Goal: Find specific page/section: Find specific page/section

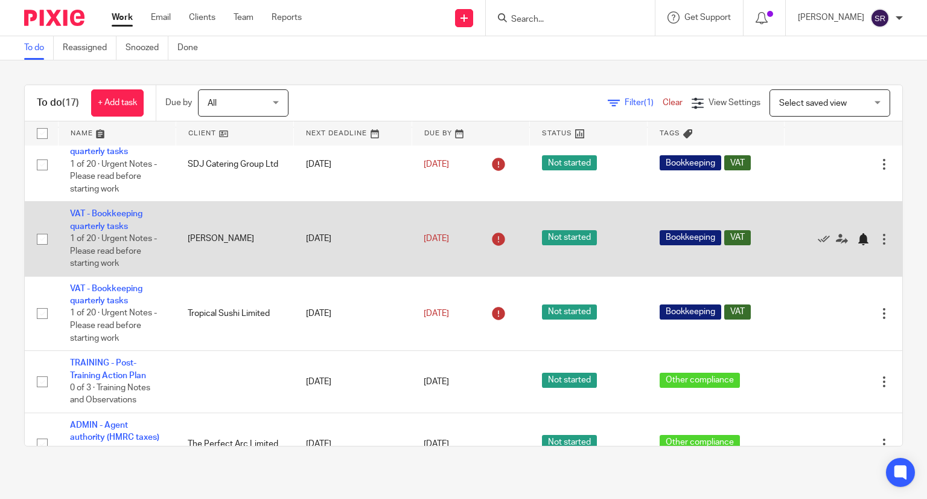
scroll to position [625, 0]
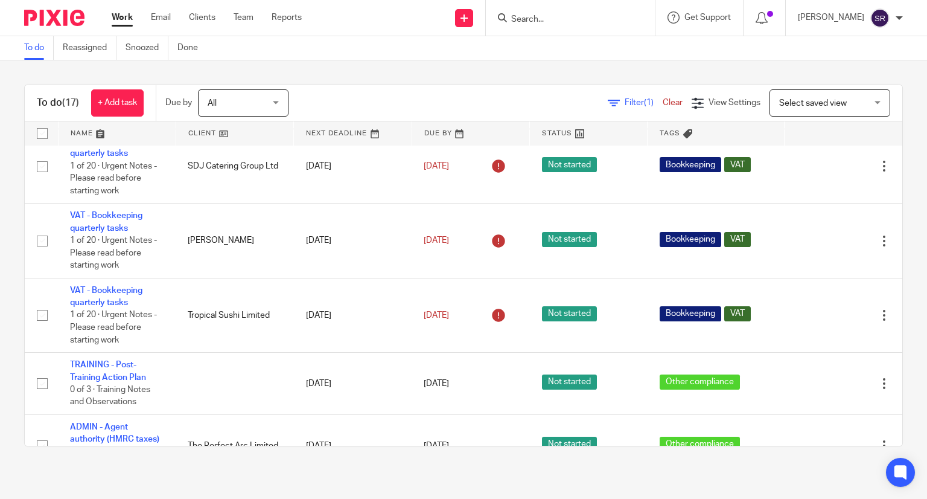
click at [609, 24] on input "Search" at bounding box center [564, 19] width 109 height 11
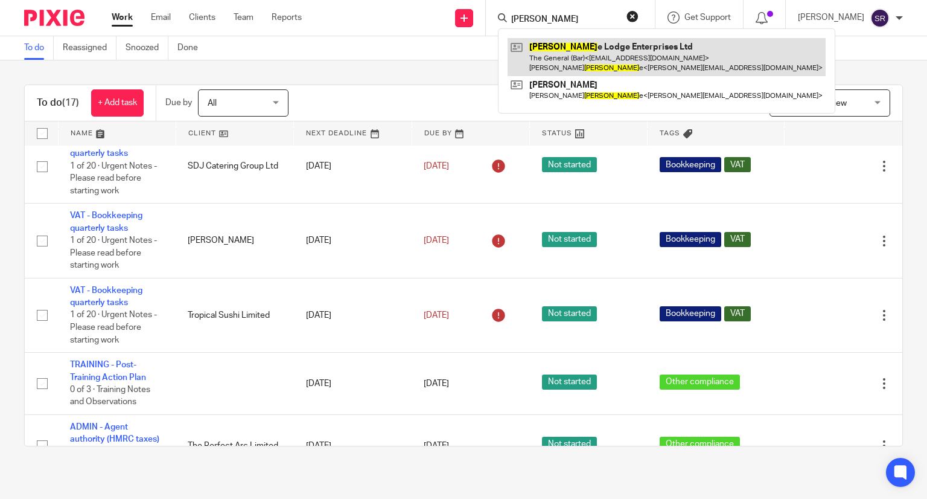
type input "osborn"
click at [600, 52] on link at bounding box center [667, 56] width 318 height 37
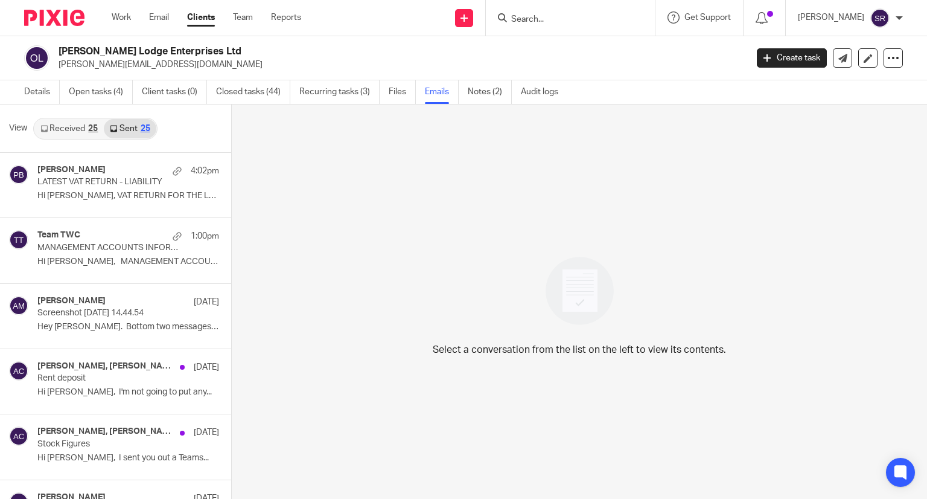
click at [112, 90] on link "Open tasks (4)" at bounding box center [101, 92] width 64 height 24
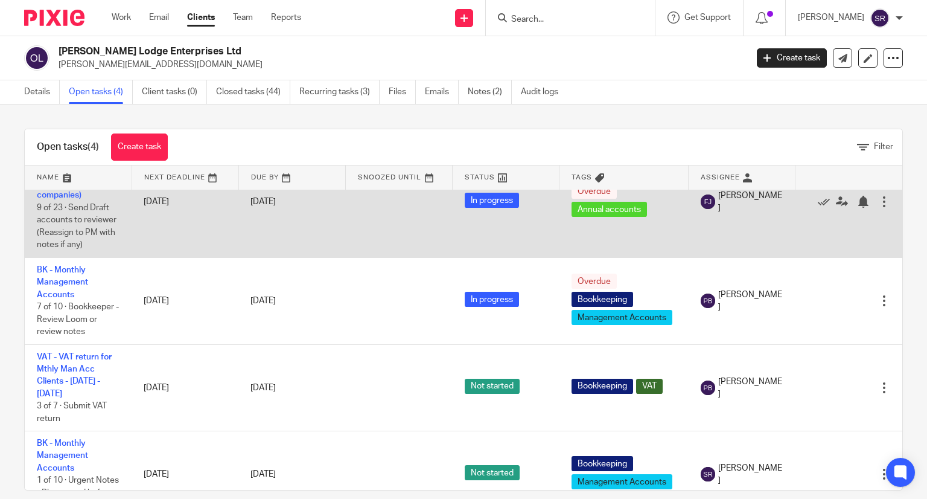
scroll to position [60, 0]
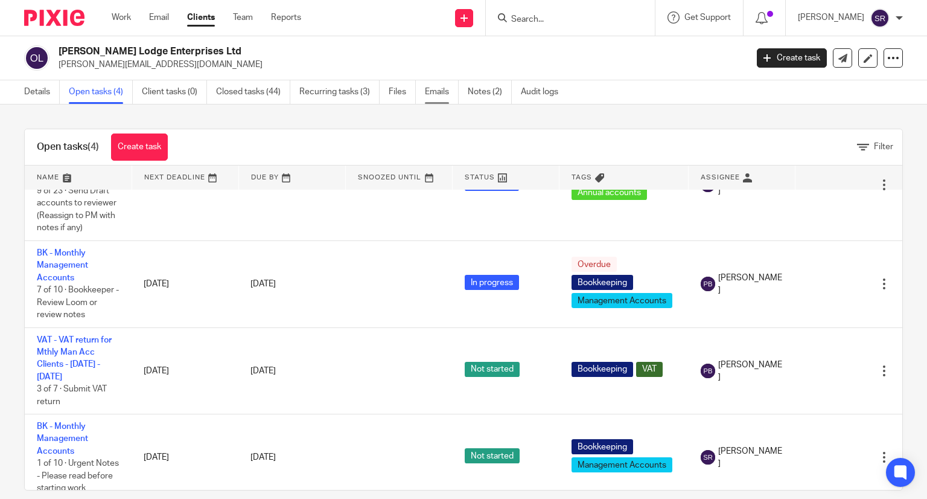
click at [430, 91] on link "Emails" at bounding box center [442, 92] width 34 height 24
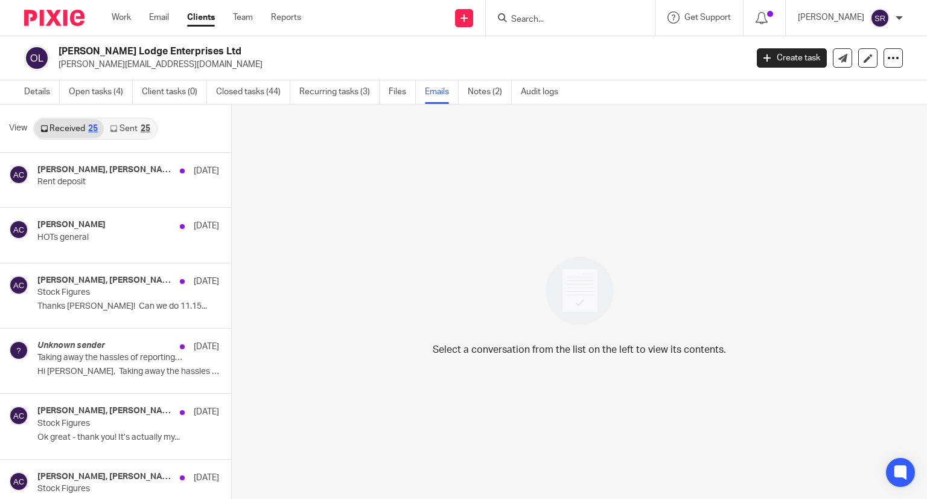
click at [127, 123] on link "Sent 25" at bounding box center [130, 128] width 52 height 19
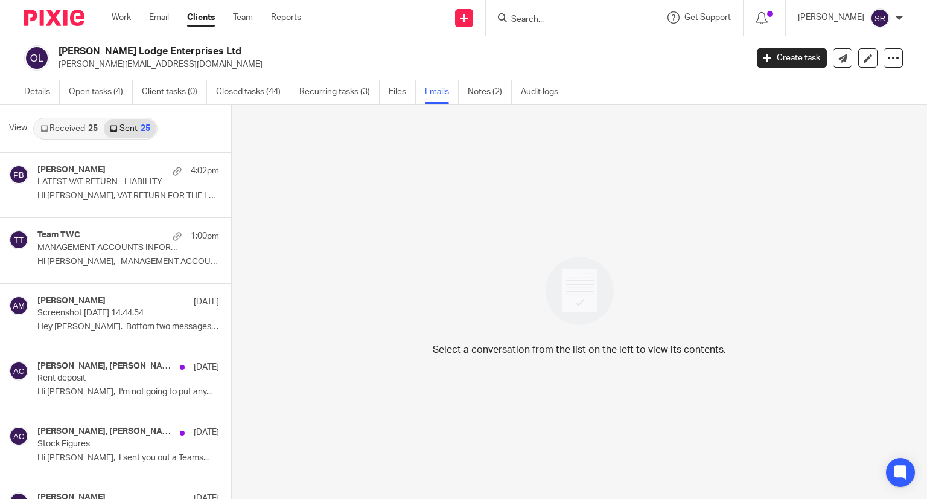
scroll to position [1, 0]
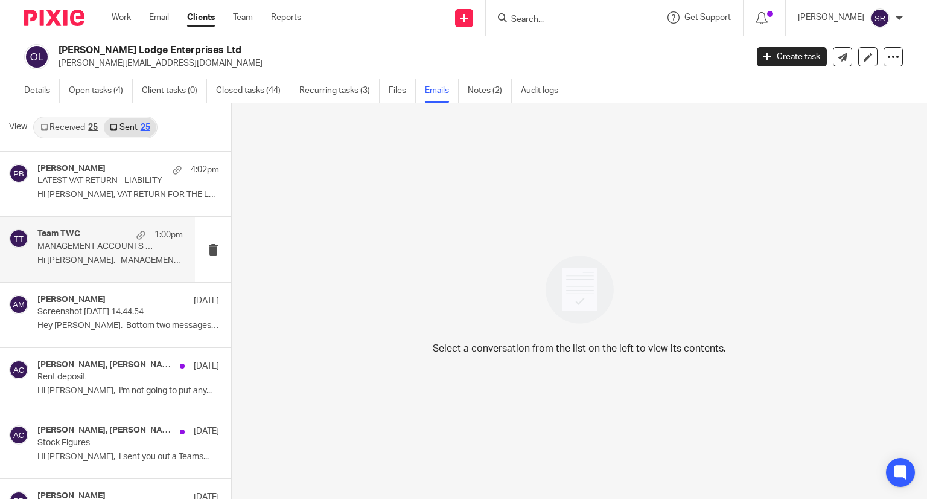
click at [85, 231] on div "Team TWC 1:00pm" at bounding box center [110, 235] width 146 height 12
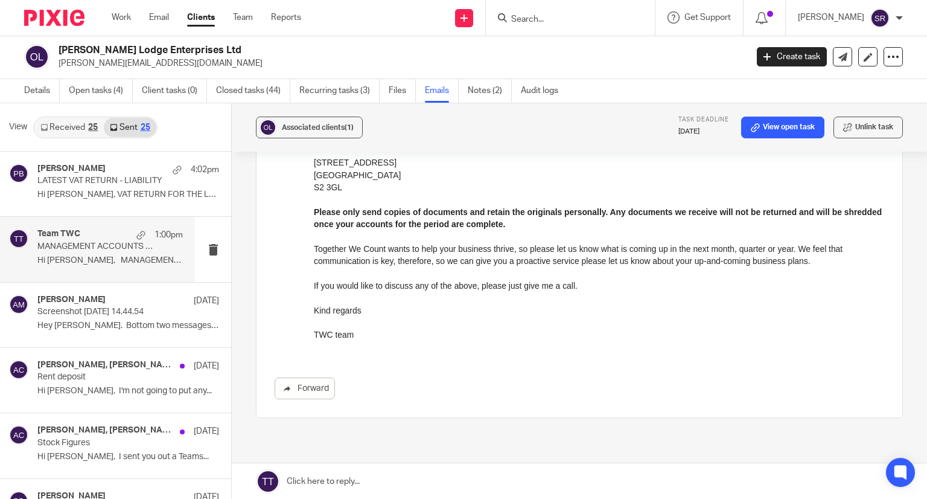
scroll to position [483, 0]
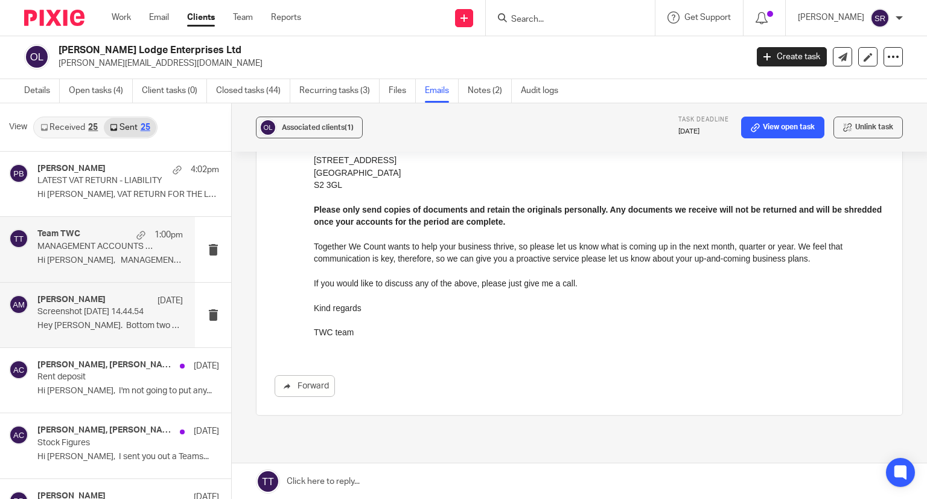
click at [114, 308] on p "Screenshot 2025-08-22 at 14.44.54" at bounding box center [95, 312] width 117 height 10
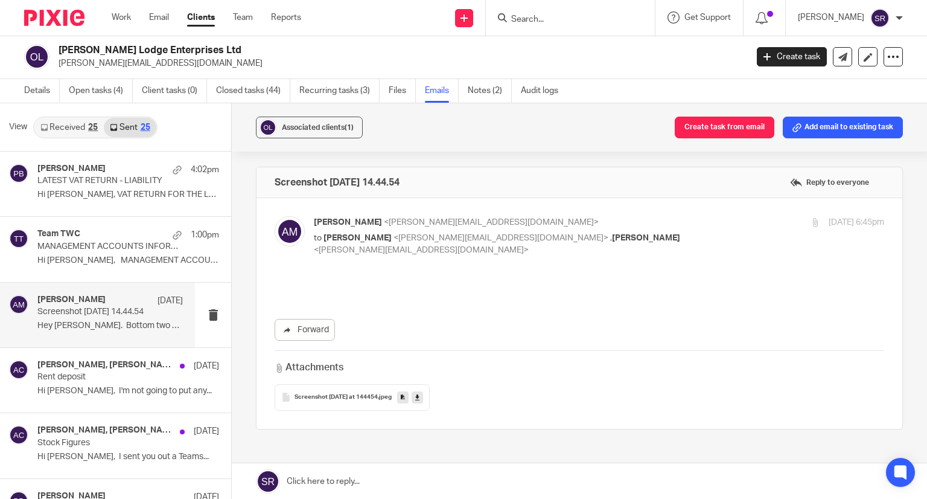
scroll to position [0, 0]
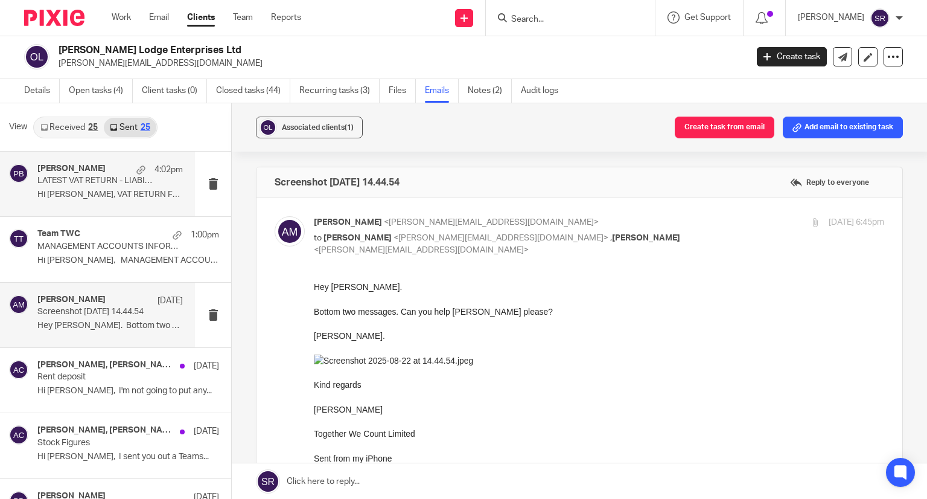
click at [106, 176] on p "LATEST VAT RETURN - LIABILITY" at bounding box center [95, 181] width 117 height 10
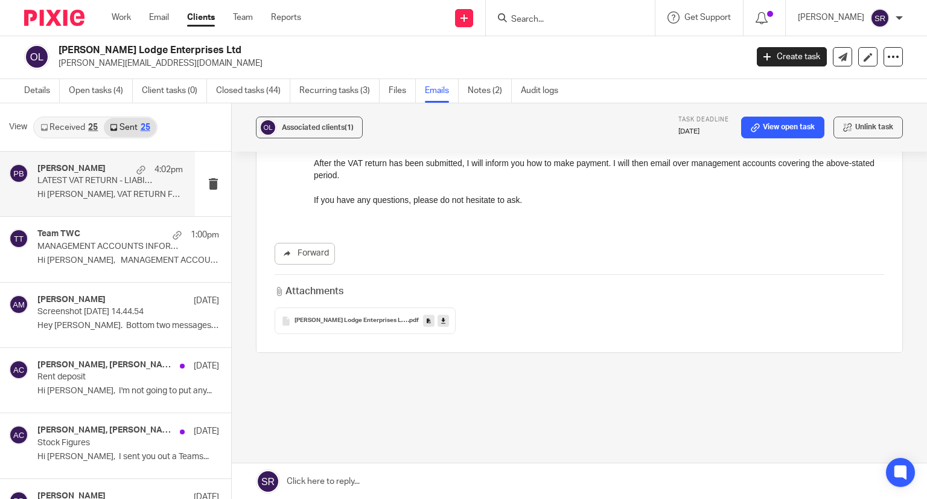
scroll to position [331, 0]
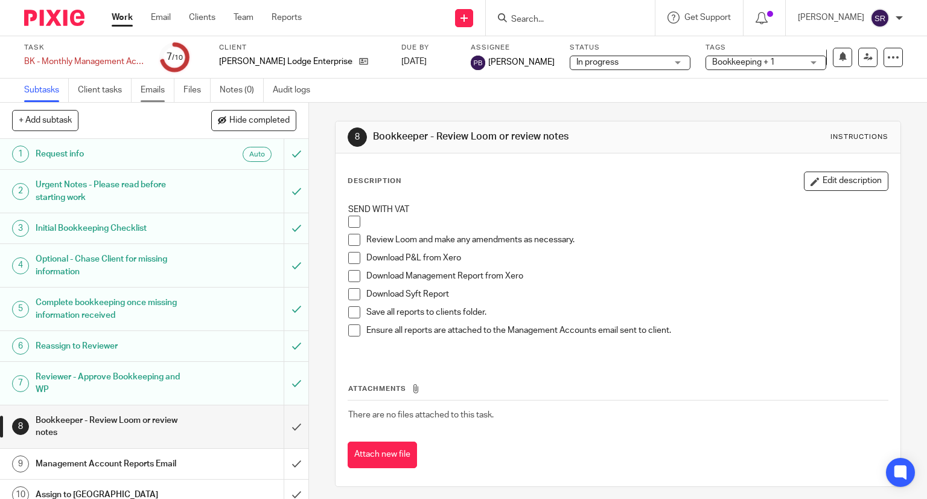
click at [152, 87] on link "Emails" at bounding box center [158, 90] width 34 height 24
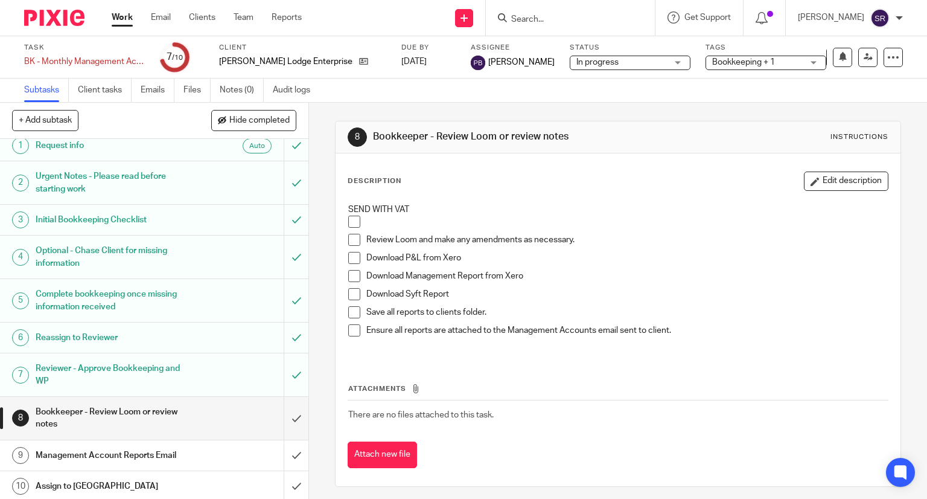
scroll to position [10, 0]
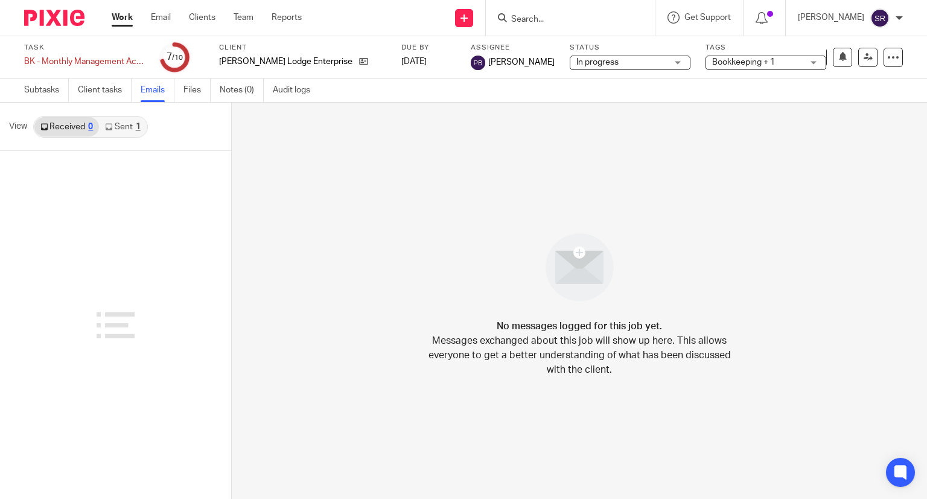
click at [117, 127] on link "Sent 1" at bounding box center [122, 126] width 47 height 19
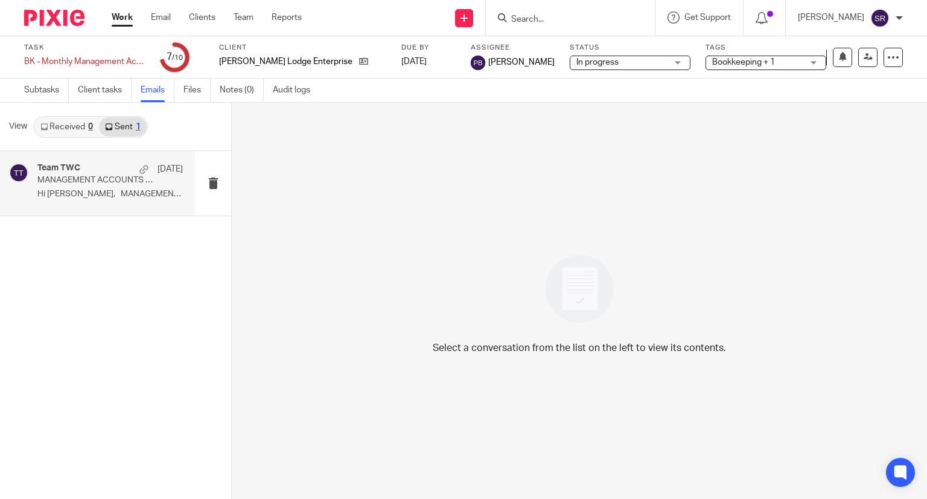
click at [103, 197] on p "Hi [PERSON_NAME], MANAGEMENT ACCOUNTS..." at bounding box center [110, 194] width 146 height 10
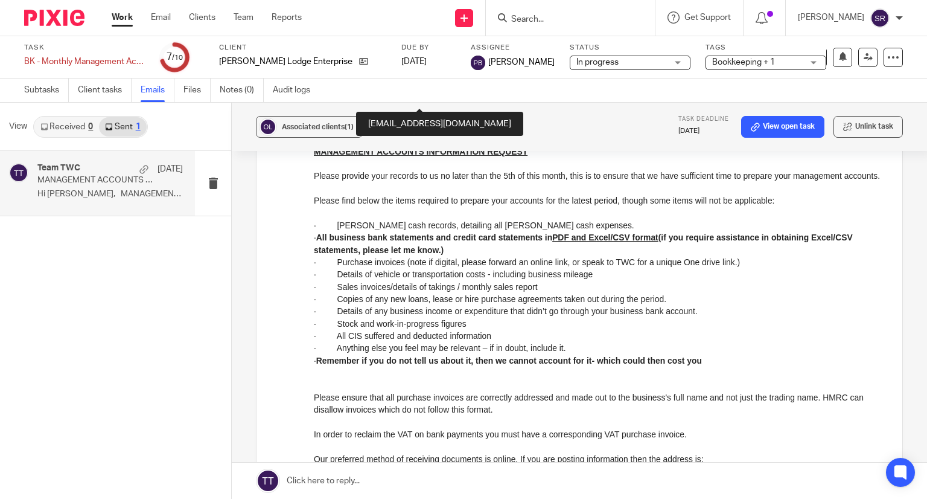
scroll to position [181, 0]
